Goal: Transaction & Acquisition: Book appointment/travel/reservation

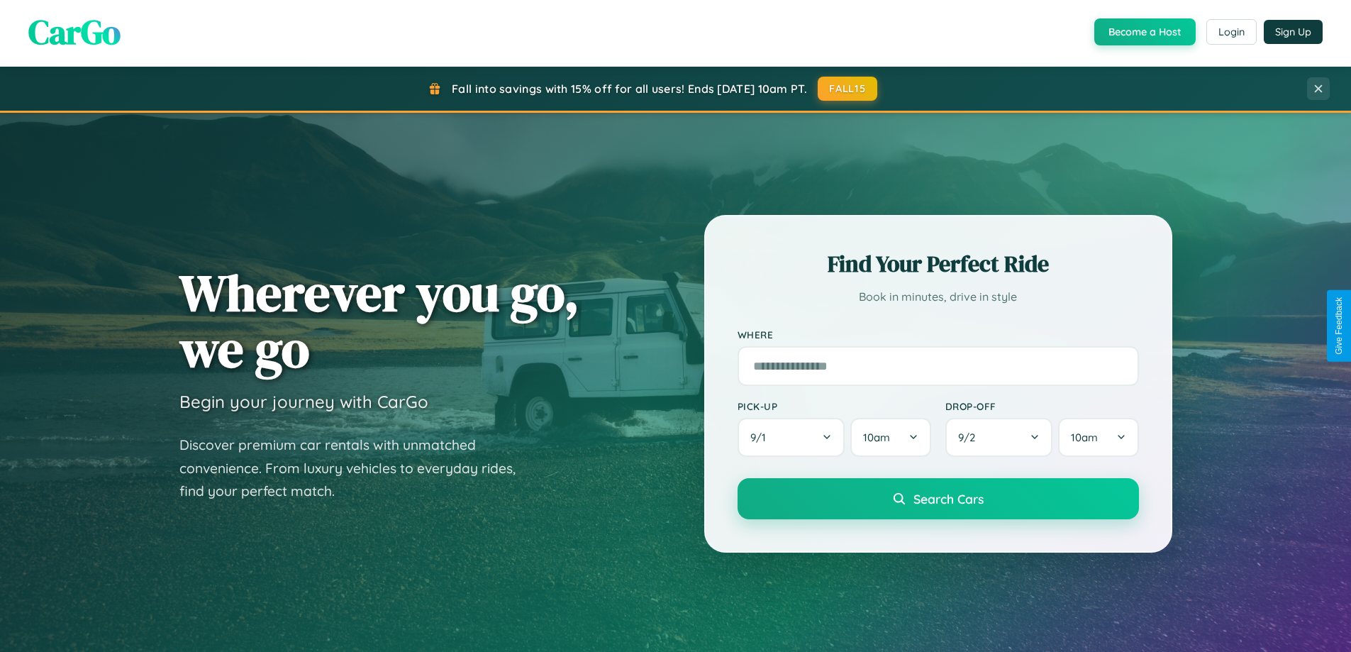
scroll to position [2278, 0]
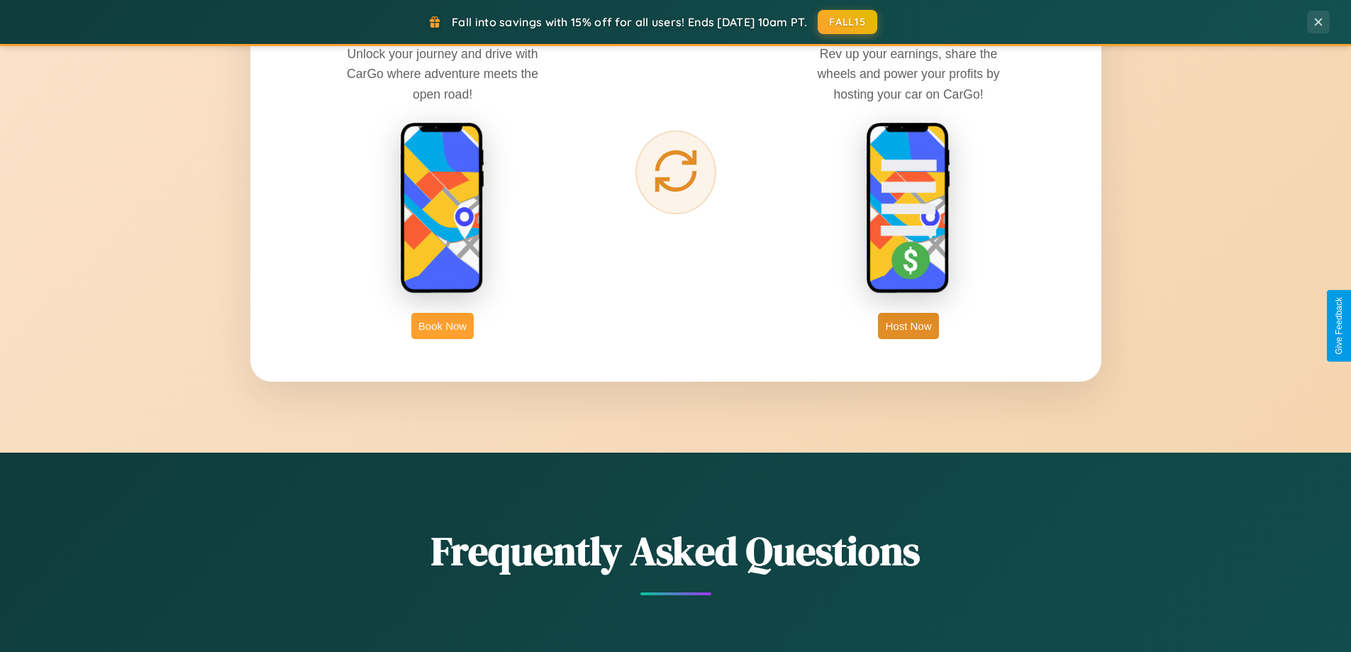
click at [442, 325] on button "Book Now" at bounding box center [442, 326] width 62 height 26
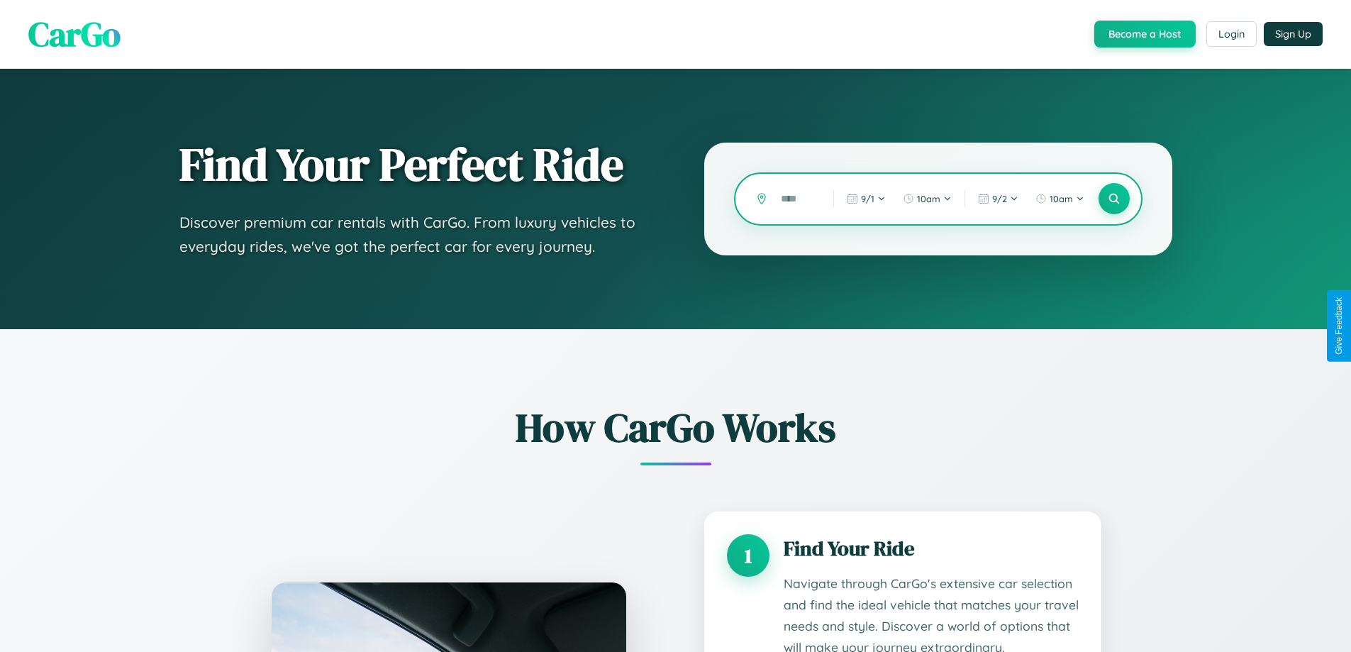
click at [796, 199] on input "text" at bounding box center [796, 198] width 45 height 25
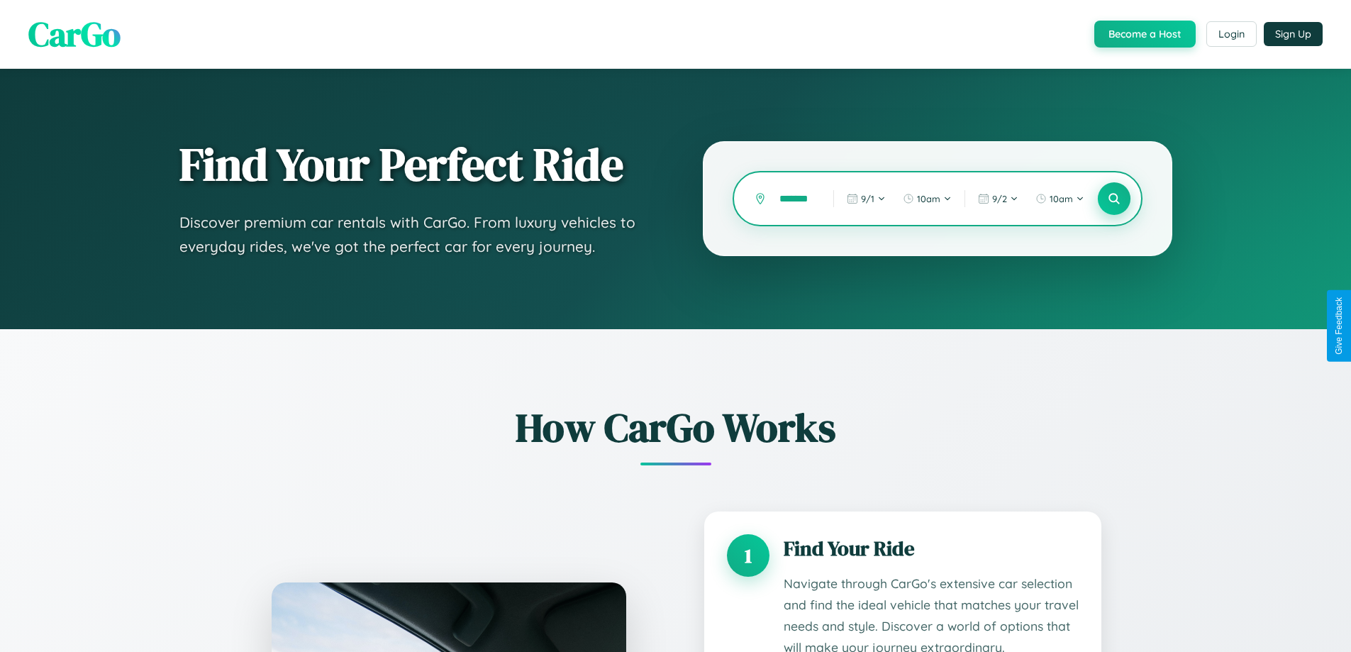
type input "*******"
click at [1113, 199] on icon at bounding box center [1113, 198] width 13 height 13
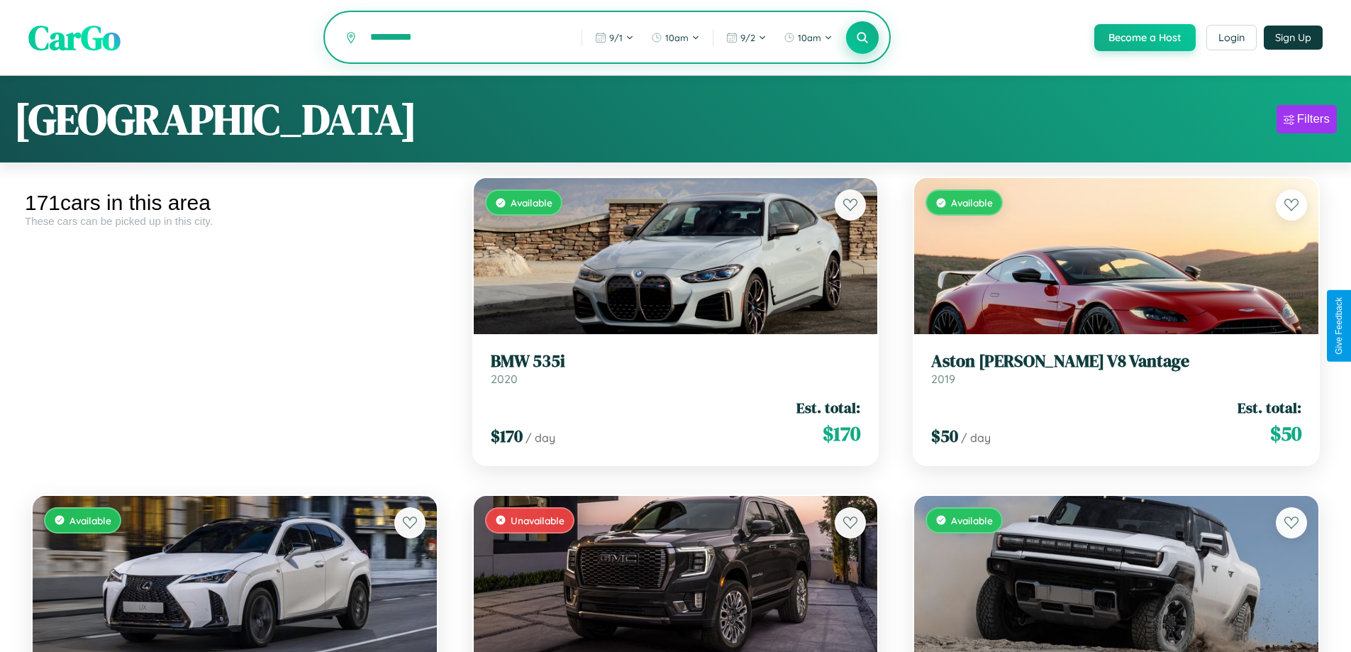
type input "**********"
click at [861, 38] on icon at bounding box center [862, 36] width 13 height 13
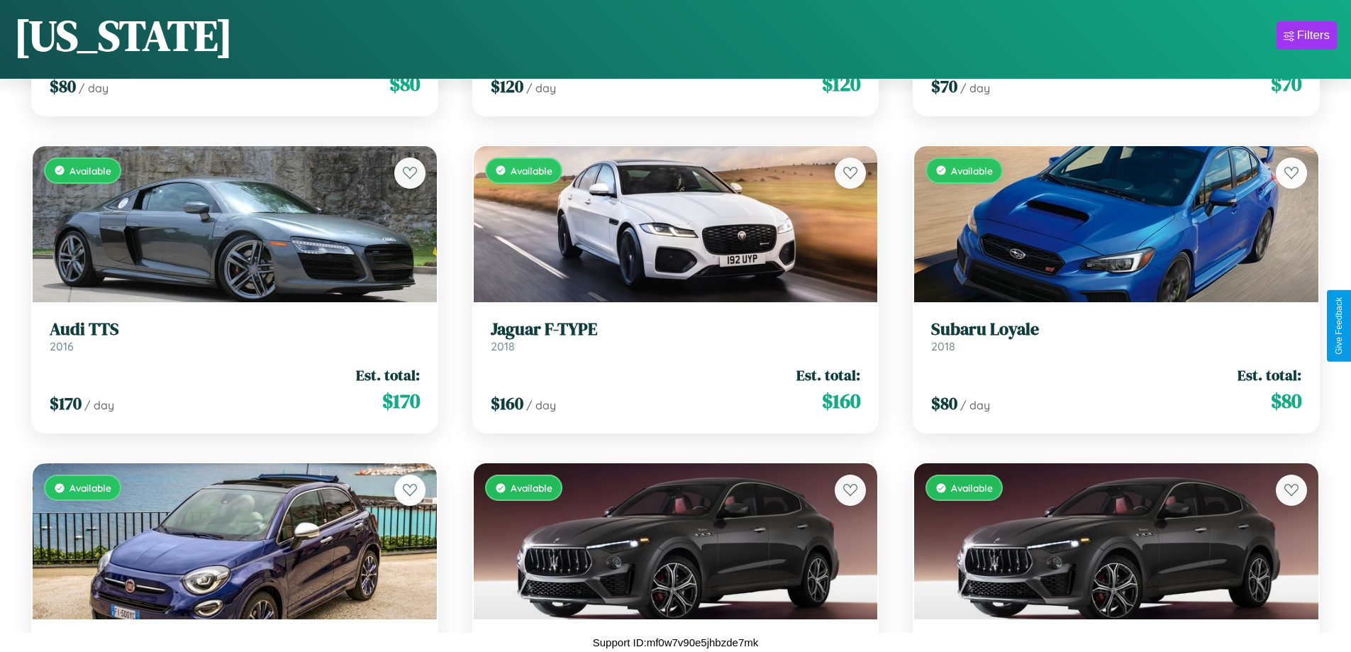
scroll to position [9407, 0]
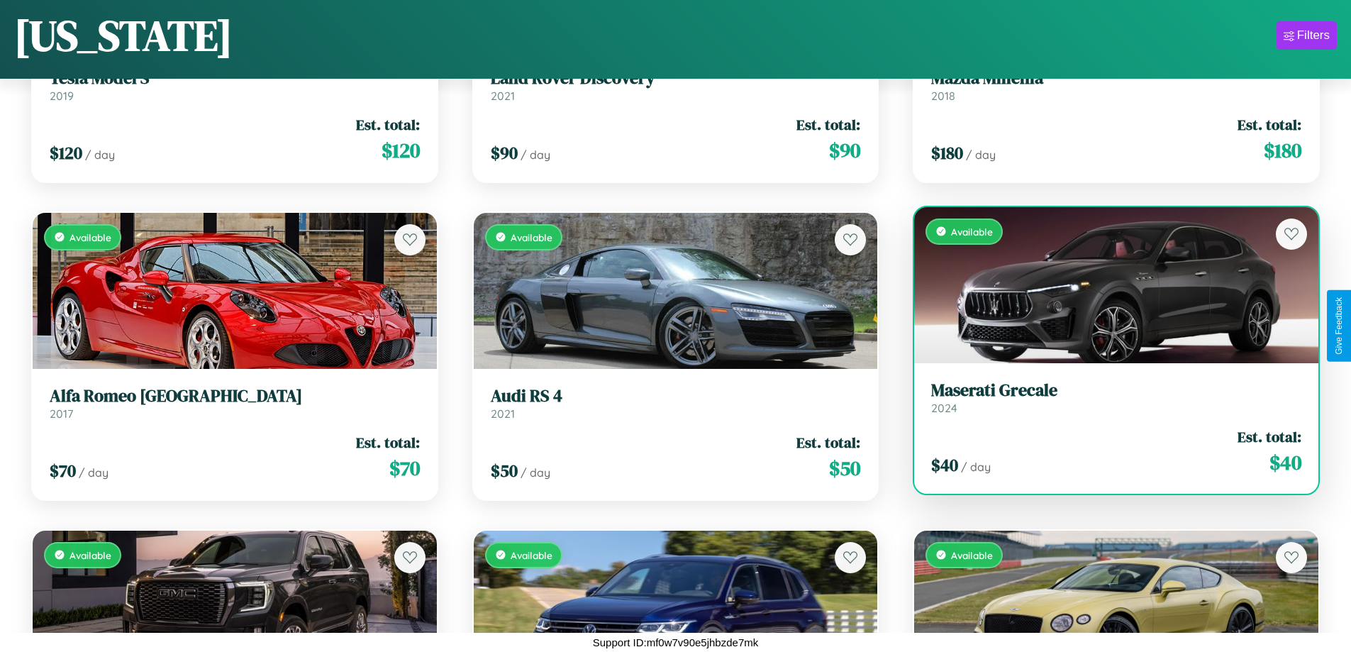
click at [1107, 401] on link "Maserati Grecale 2024" at bounding box center [1116, 397] width 370 height 35
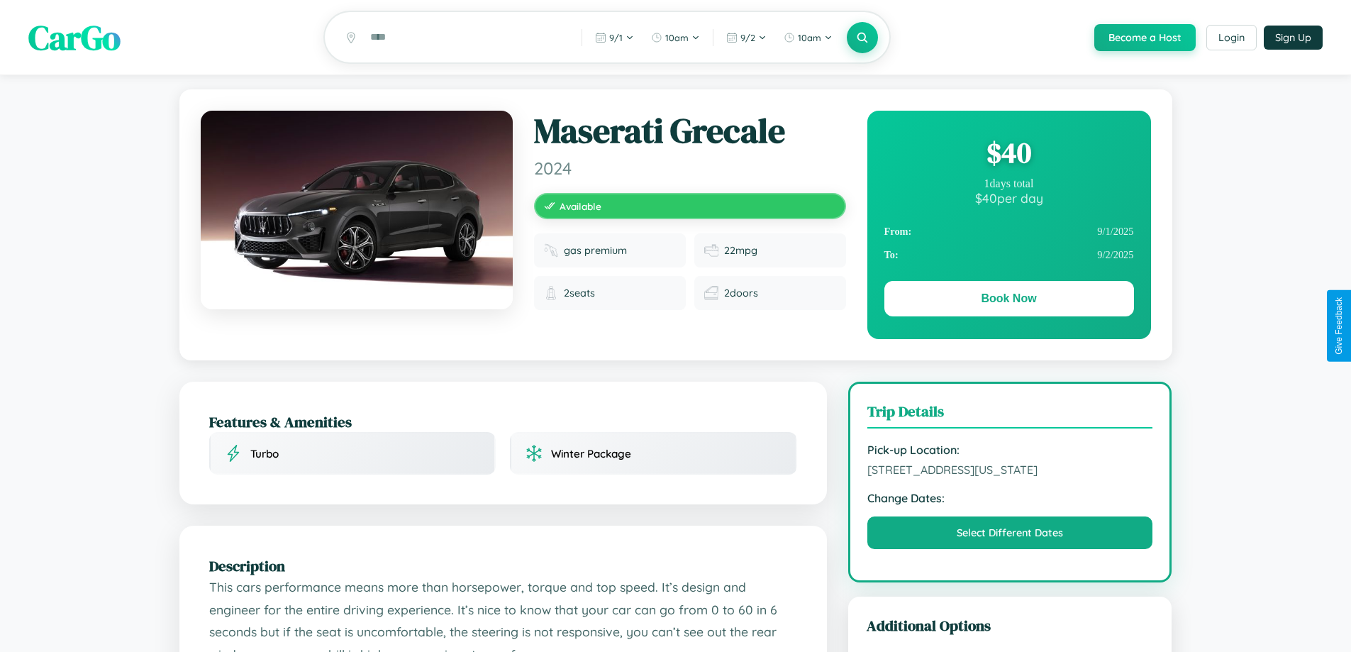
scroll to position [466, 0]
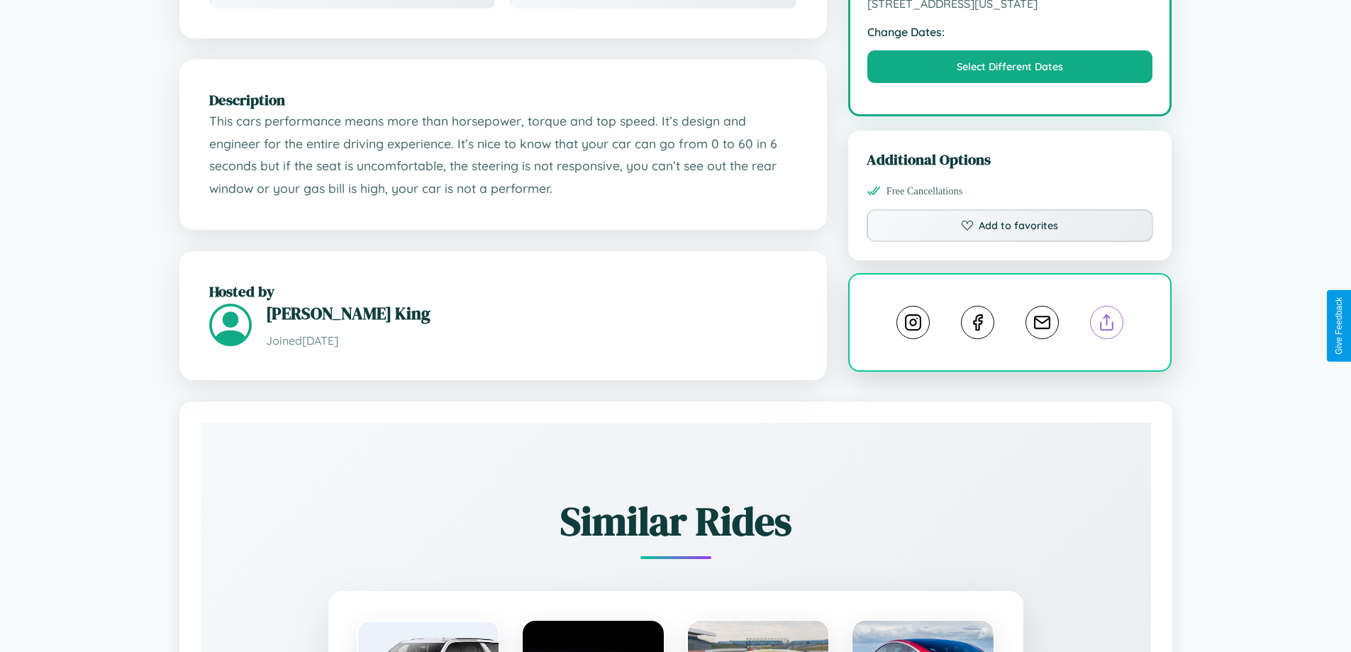
click at [1107, 324] on line at bounding box center [1107, 320] width 0 height 10
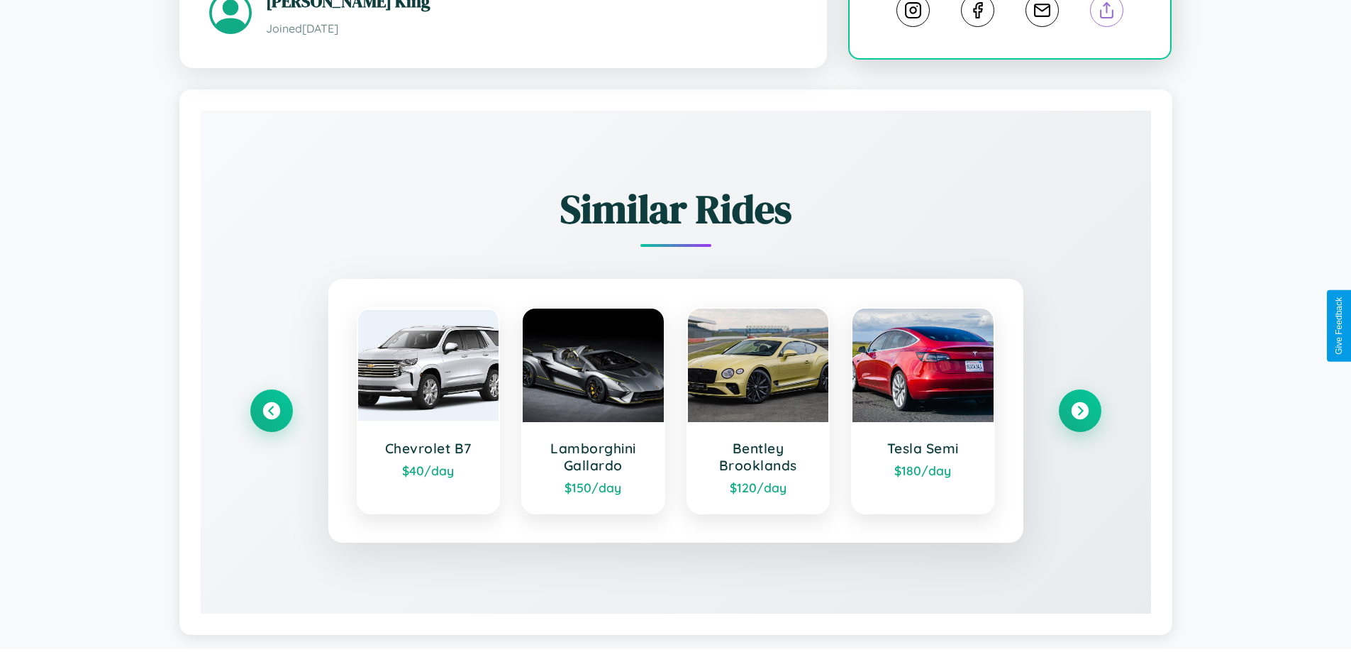
scroll to position [796, 0]
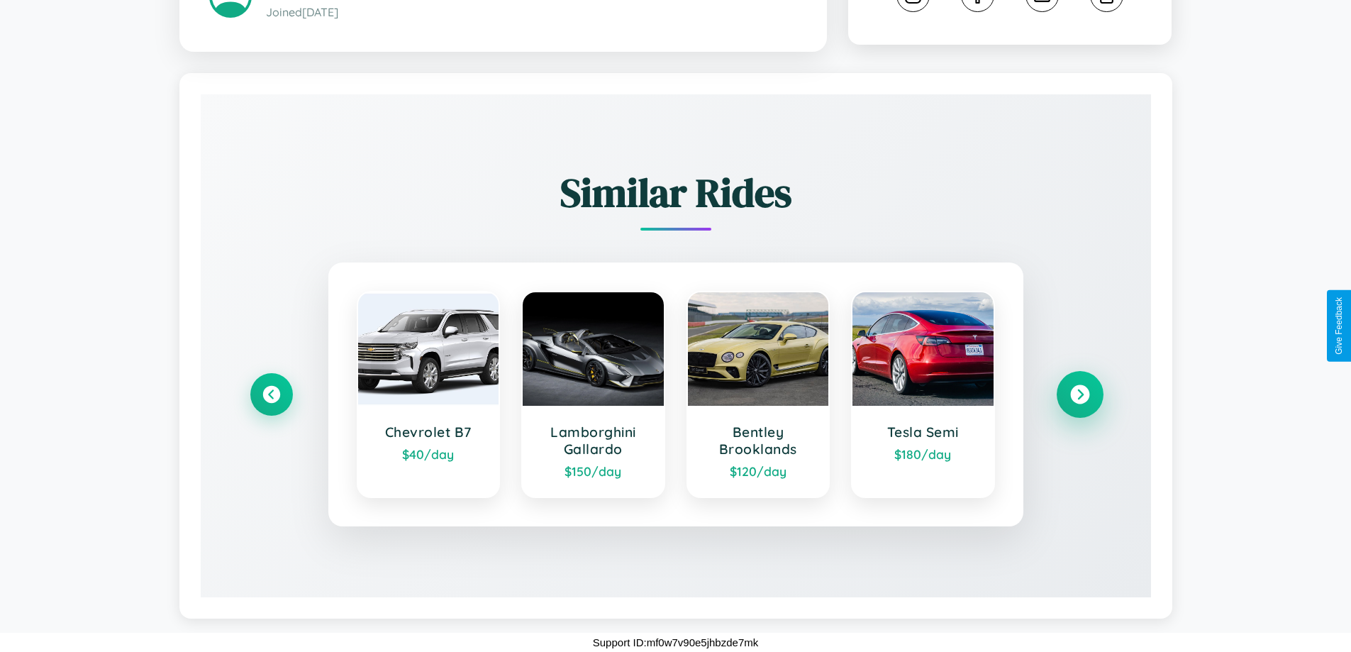
click at [1079, 394] on icon at bounding box center [1079, 394] width 19 height 19
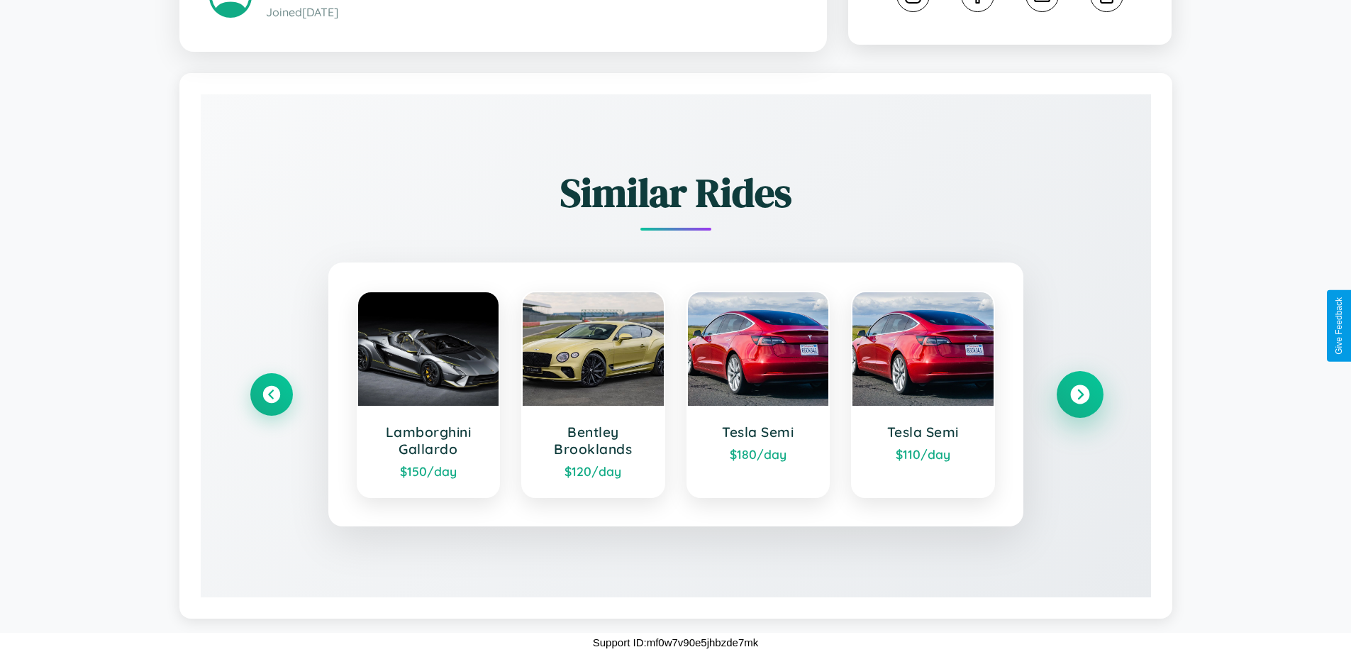
click at [1079, 394] on icon at bounding box center [1079, 394] width 19 height 19
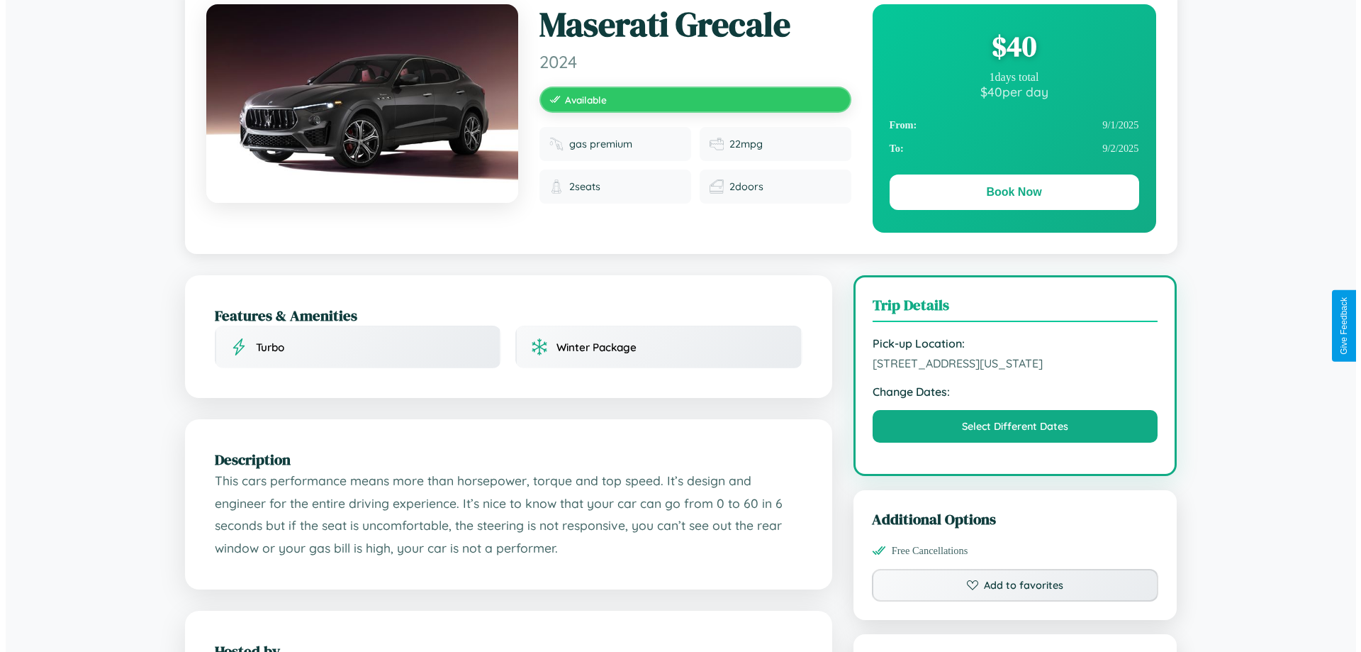
scroll to position [0, 0]
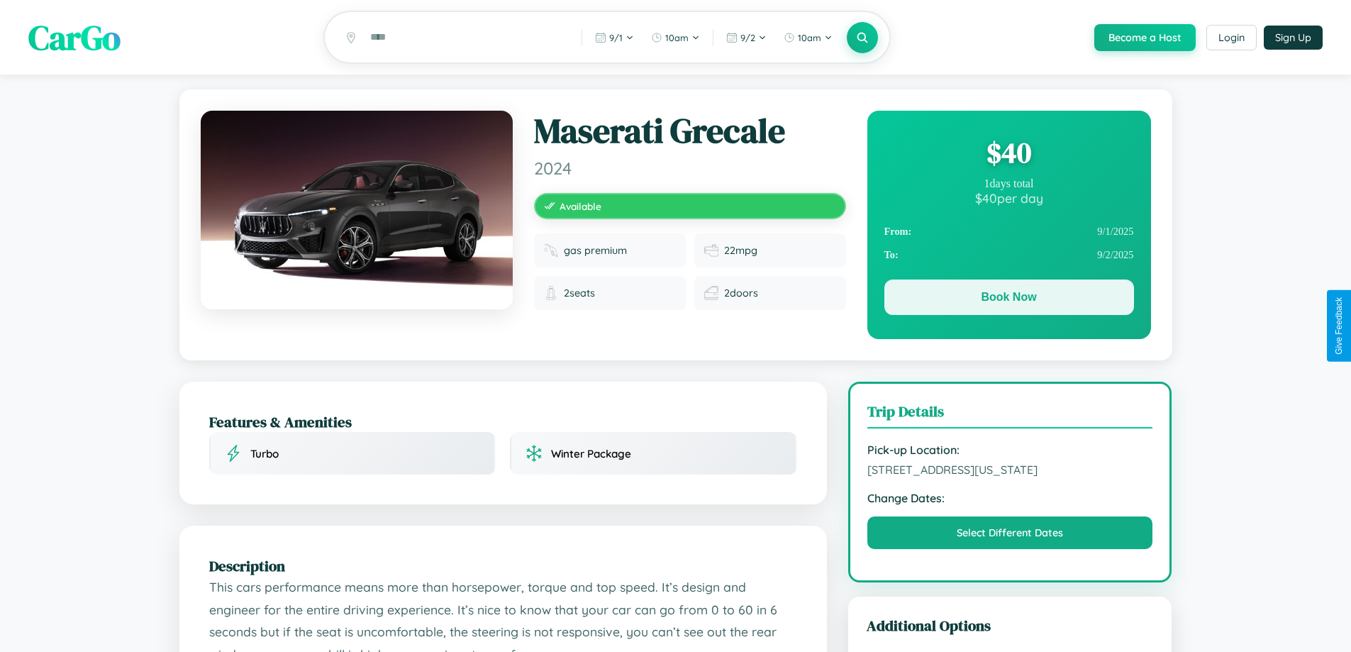
click at [1008, 299] on button "Book Now" at bounding box center [1009, 296] width 250 height 35
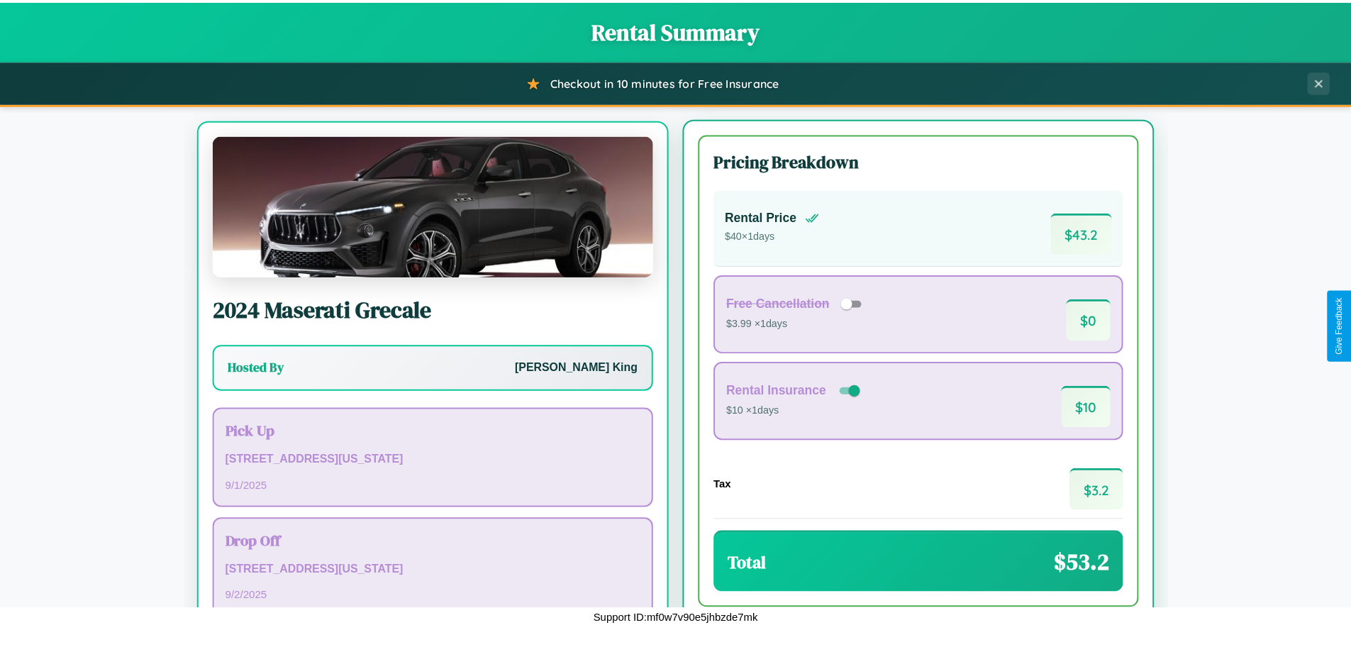
scroll to position [66, 0]
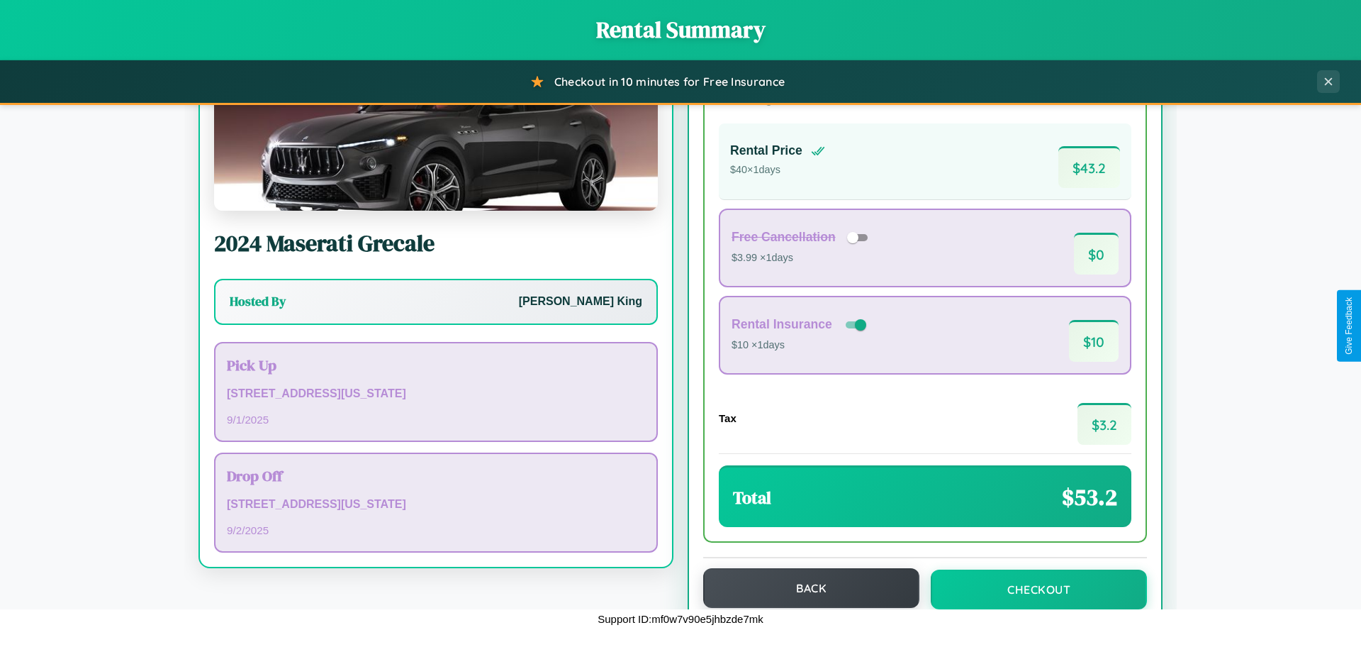
click at [805, 588] on button "Back" at bounding box center [811, 588] width 216 height 40
